Goal: Information Seeking & Learning: Learn about a topic

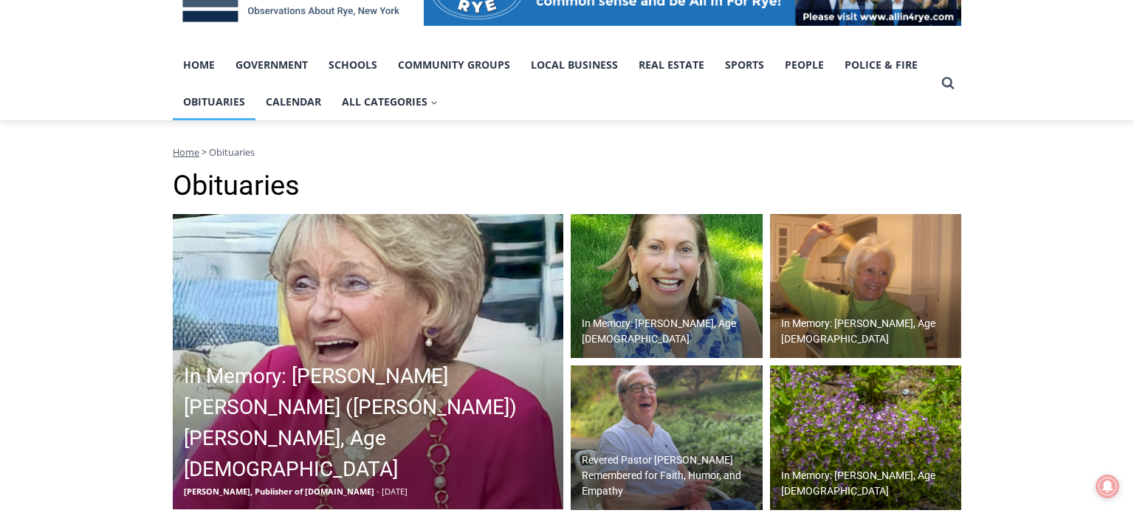
scroll to position [275, 0]
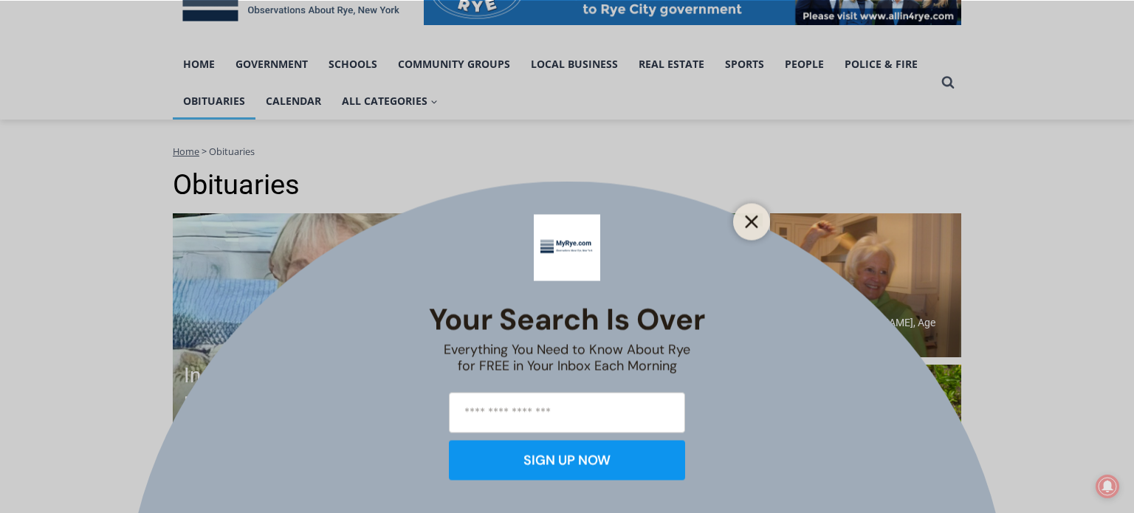
click at [748, 219] on line "Close" at bounding box center [751, 221] width 10 height 10
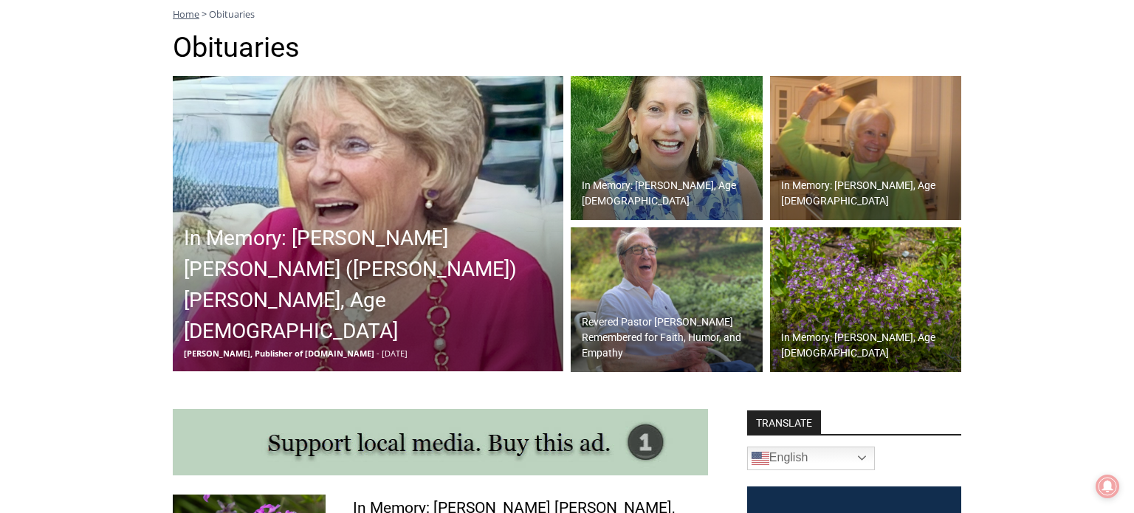
scroll to position [414, 0]
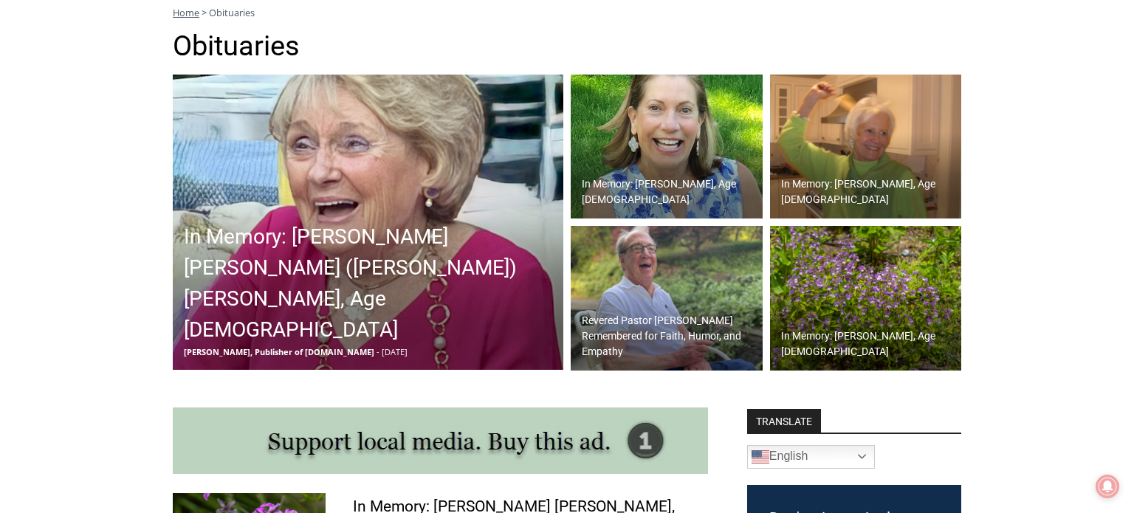
click at [317, 297] on h2 "In Memory: [PERSON_NAME] [PERSON_NAME] ([PERSON_NAME]) [PERSON_NAME], Age [DEMO…" at bounding box center [372, 283] width 376 height 124
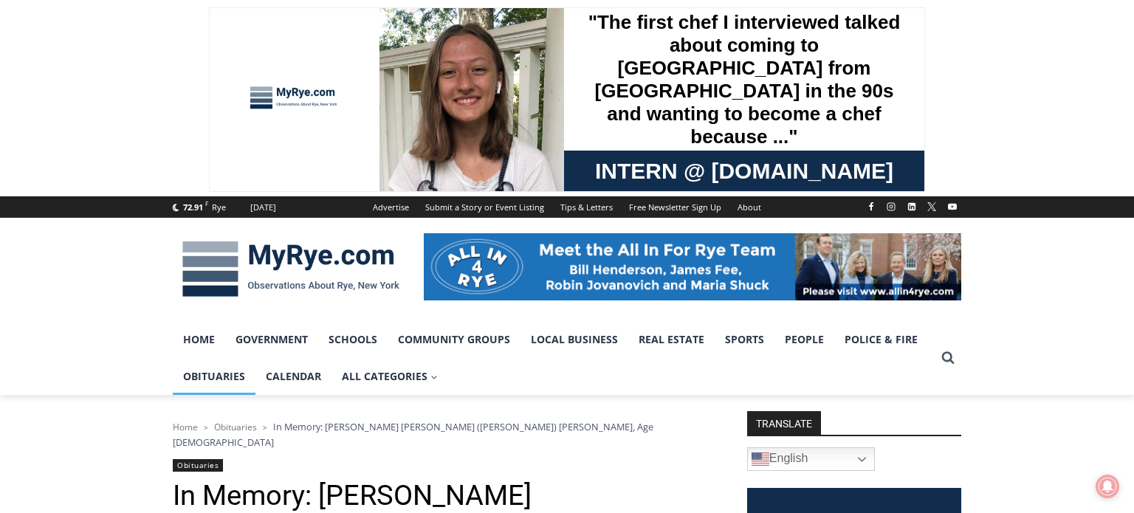
click at [193, 376] on link "Obituaries" at bounding box center [214, 376] width 83 height 37
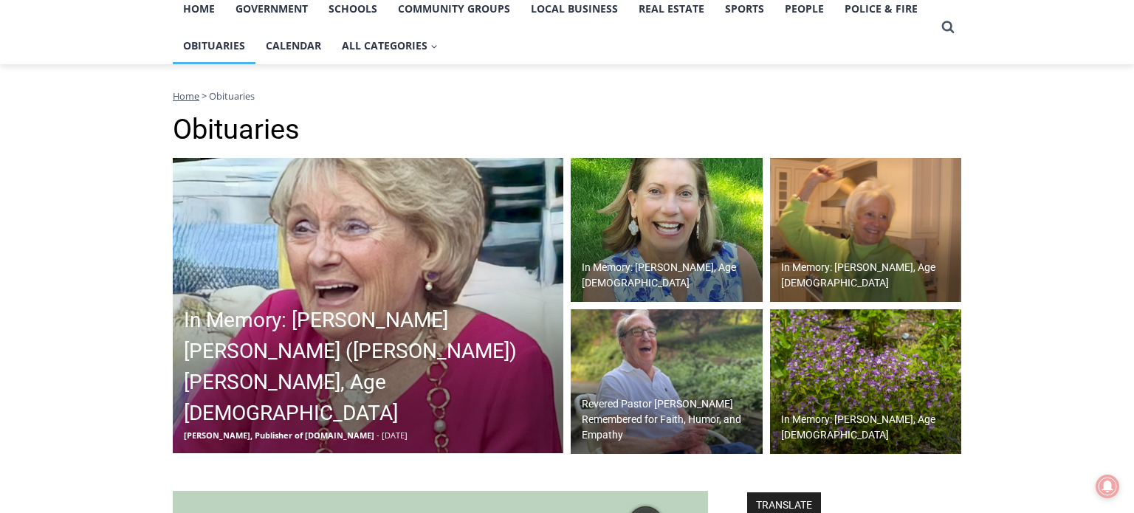
scroll to position [317, 0]
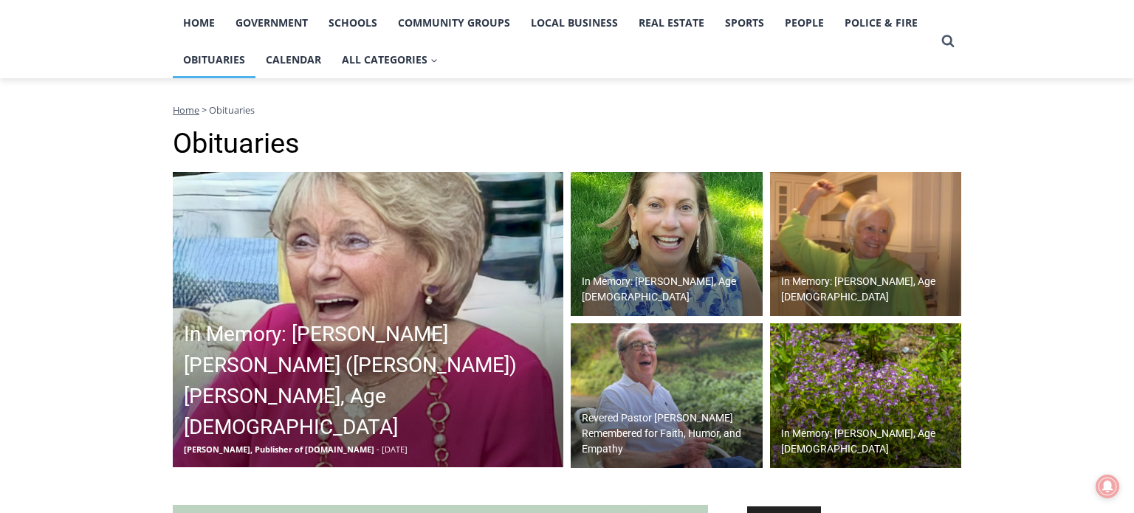
click at [649, 249] on img at bounding box center [667, 244] width 192 height 145
